Goal: Find specific page/section

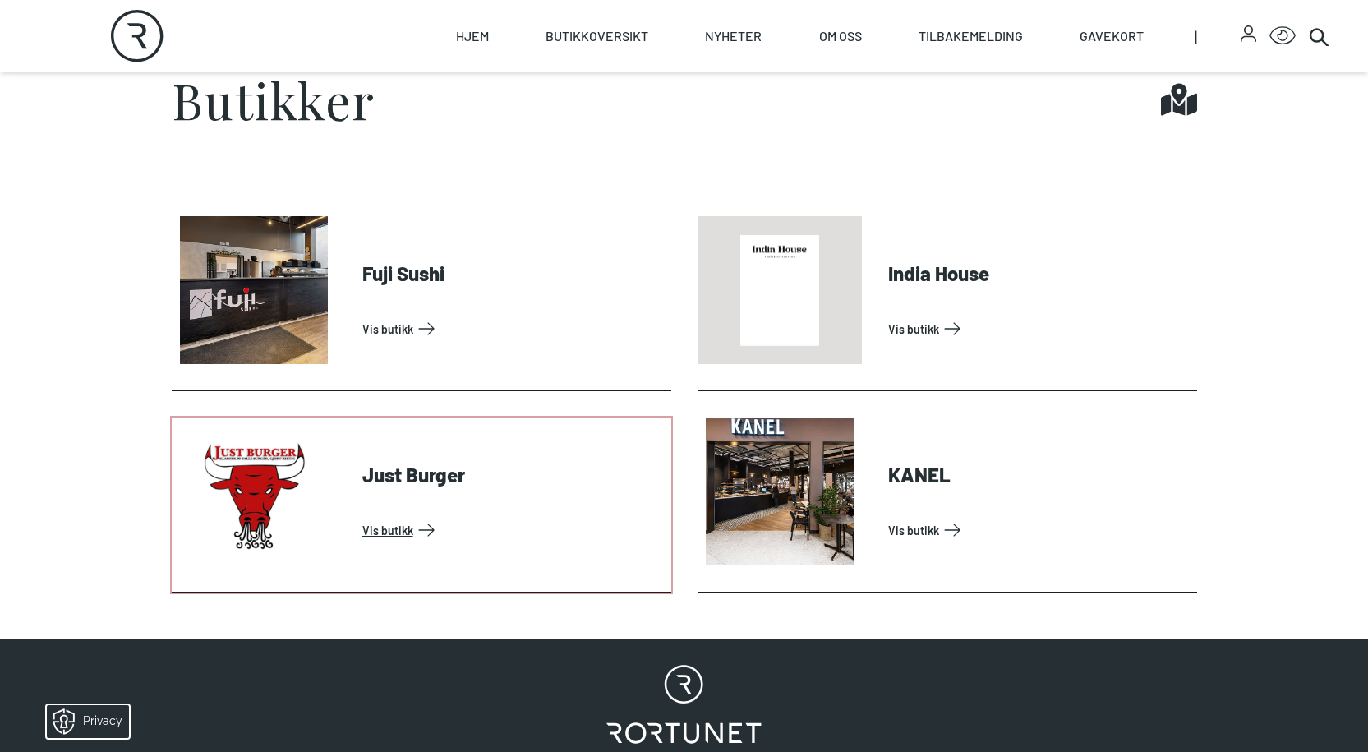
click at [376, 530] on link "Vis butikk" at bounding box center [513, 530] width 302 height 26
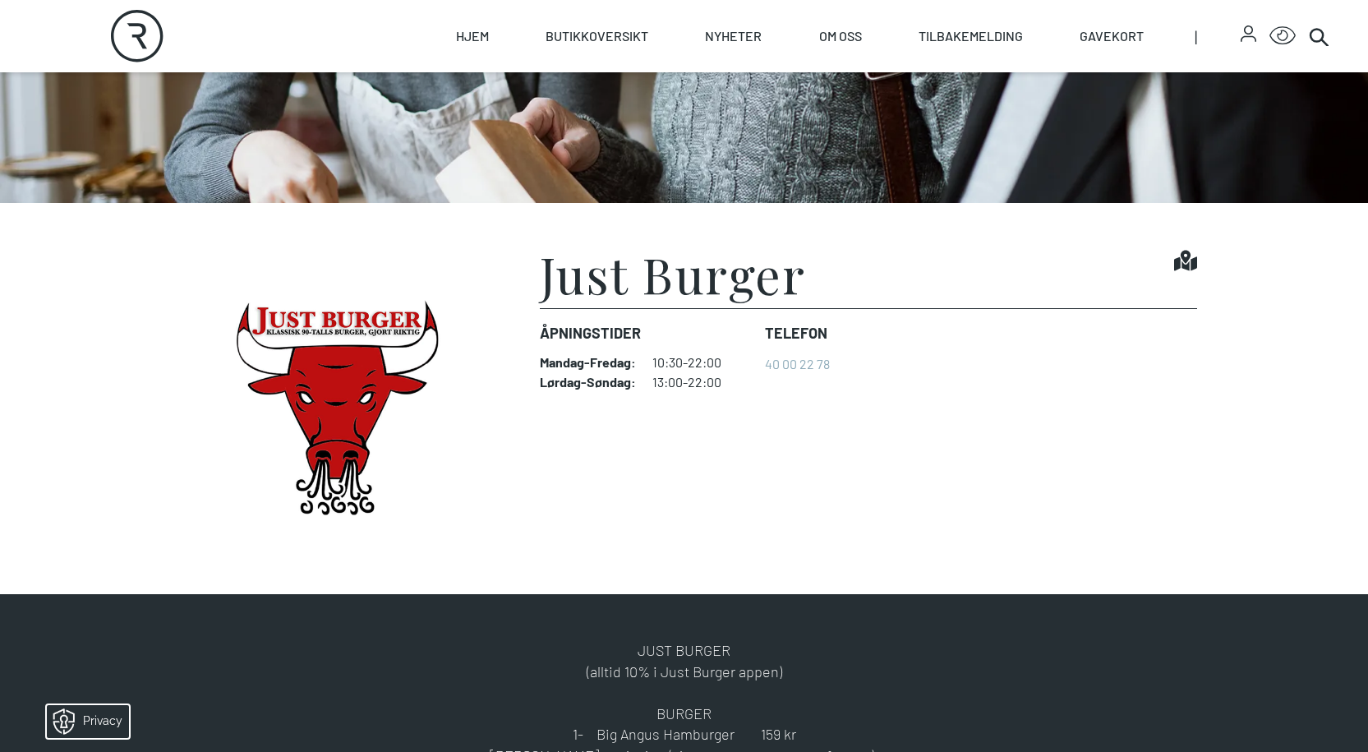
scroll to position [164, 0]
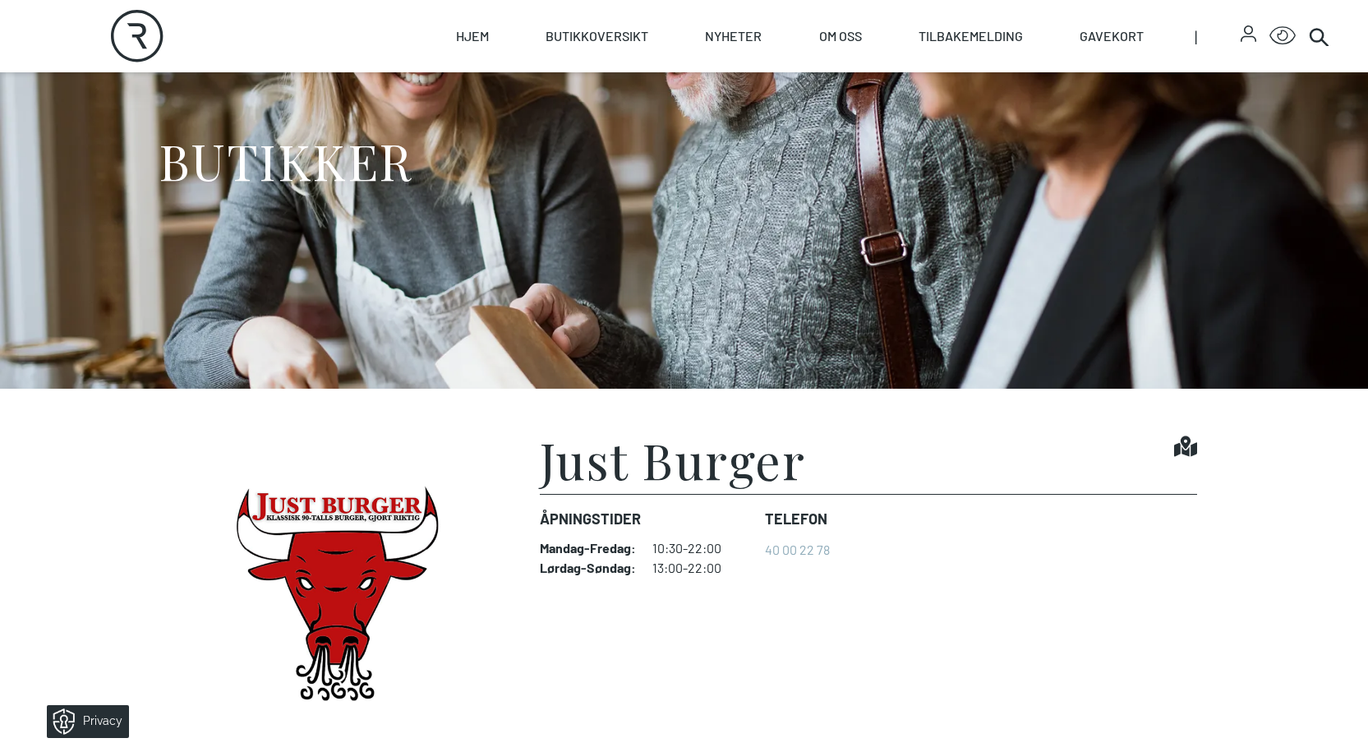
click at [341, 515] on img at bounding box center [336, 584] width 329 height 299
click at [464, 45] on link "Hjem" at bounding box center [472, 36] width 33 height 72
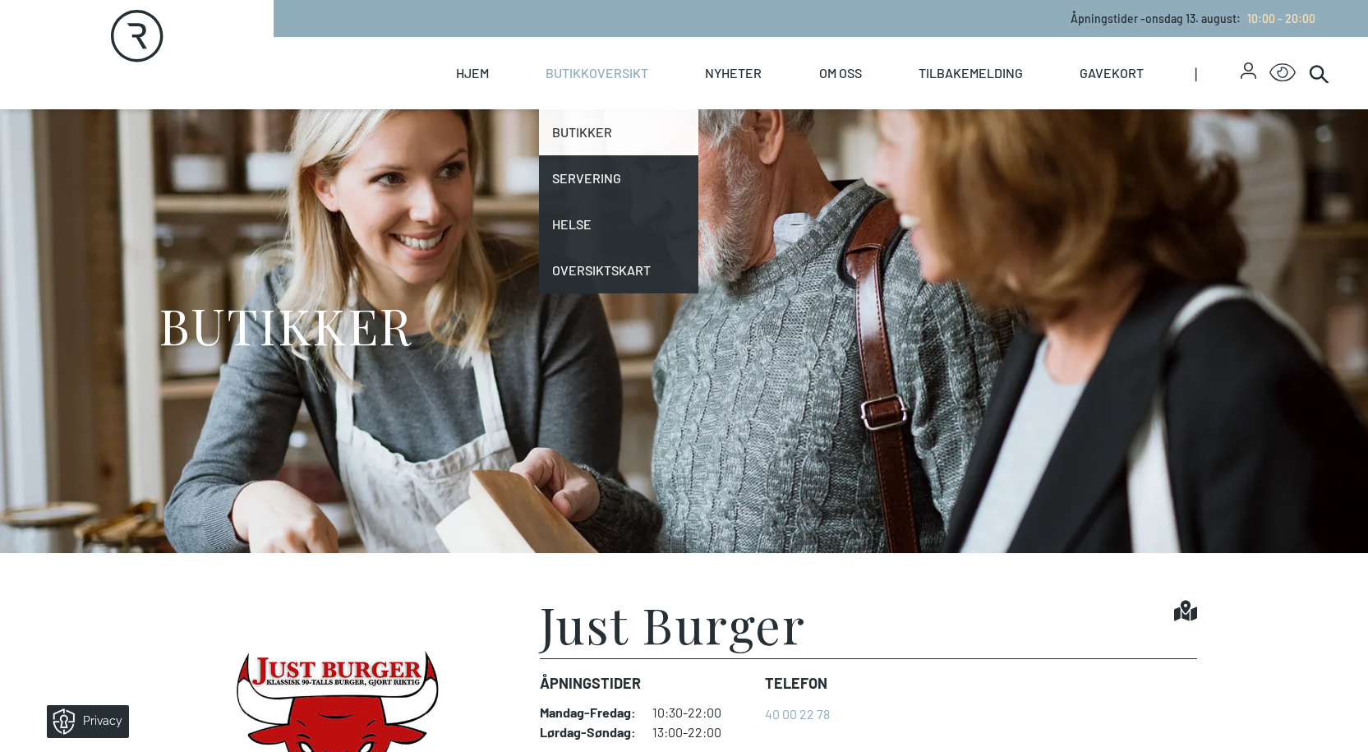
select select "NO"
